Goal: Navigation & Orientation: Find specific page/section

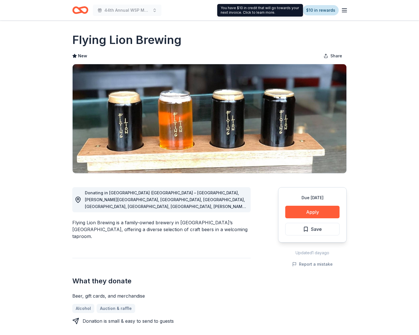
click at [326, 11] on link "$10 in rewards" at bounding box center [321, 10] width 36 height 10
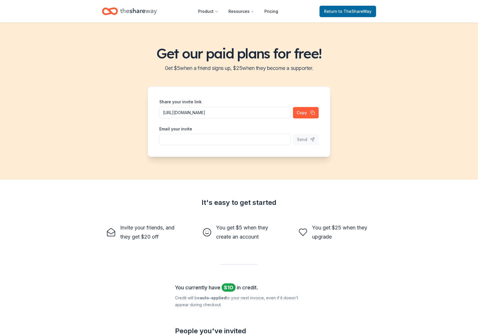
click at [148, 12] on icon "Home" at bounding box center [138, 11] width 37 height 12
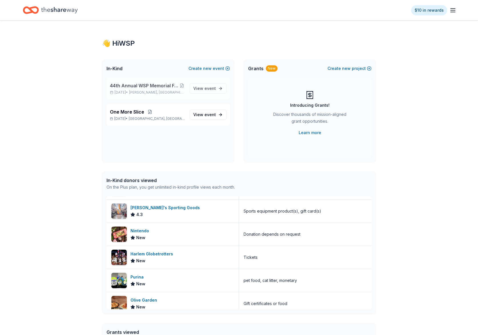
click at [132, 95] on div "44th Annual WSP Memorial Foundation Dinner & Auction [DATE] • [PERSON_NAME], WA…" at bounding box center [168, 89] width 123 height 22
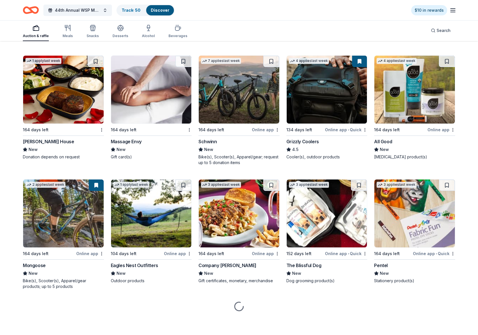
scroll to position [2997, 0]
